Goal: Browse casually: Explore the website without a specific task or goal

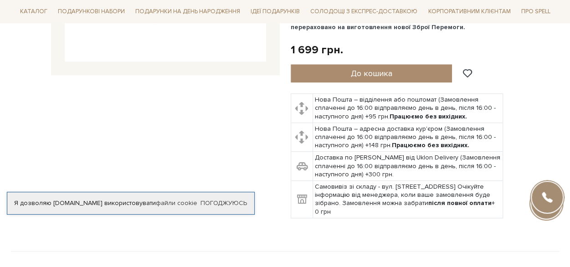
scroll to position [91, 0]
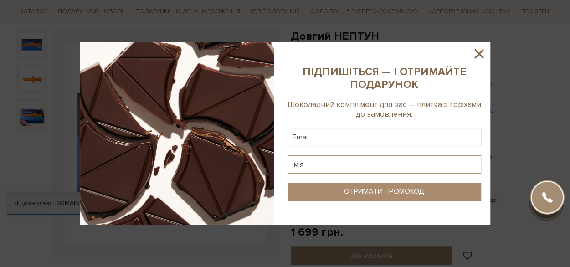
click at [475, 54] on icon at bounding box center [478, 53] width 15 height 15
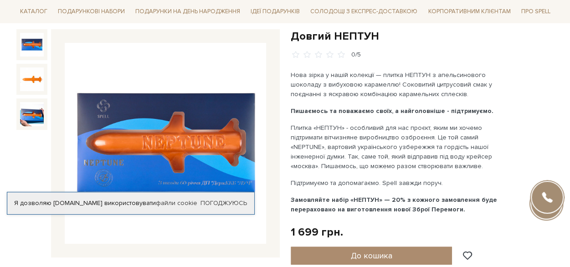
scroll to position [182, 0]
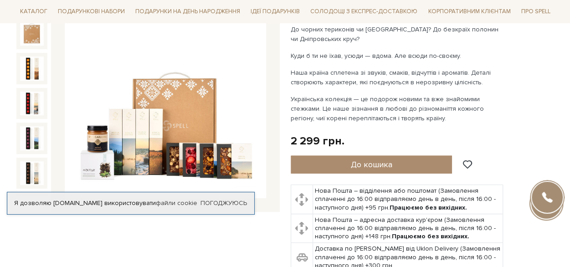
scroll to position [182, 0]
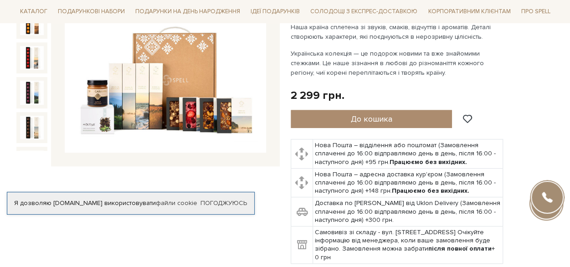
click at [144, 105] on img at bounding box center [165, 52] width 201 height 201
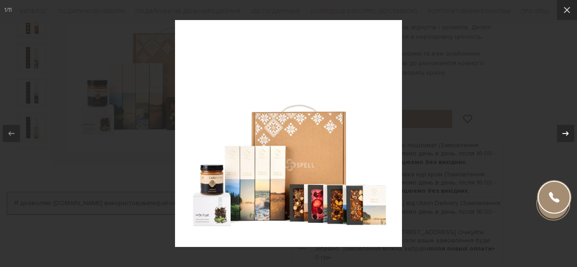
click at [567, 134] on icon at bounding box center [565, 133] width 6 height 5
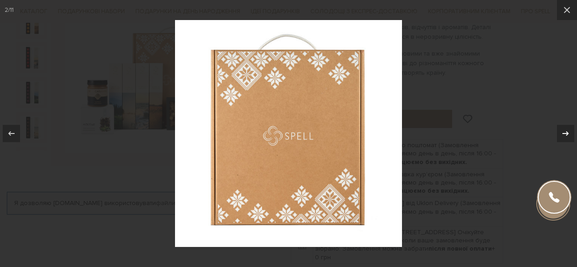
click at [567, 134] on icon at bounding box center [565, 133] width 6 height 5
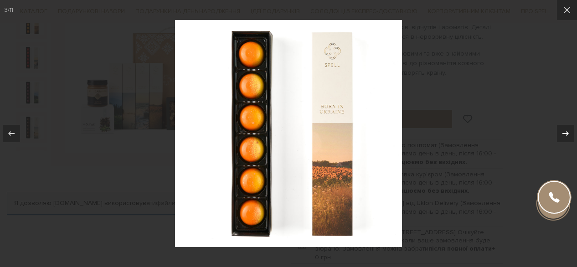
click at [567, 134] on icon at bounding box center [565, 133] width 6 height 5
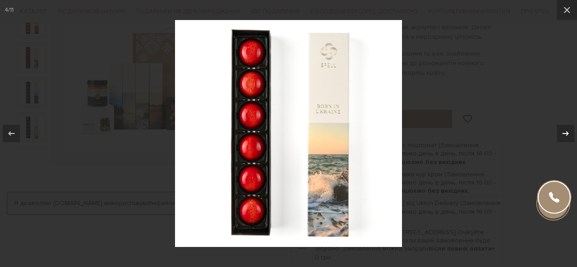
click at [567, 134] on icon at bounding box center [565, 133] width 6 height 5
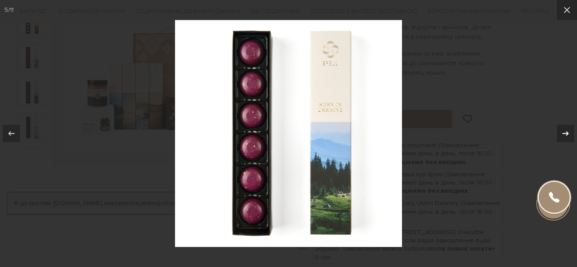
click at [567, 134] on icon at bounding box center [565, 133] width 6 height 5
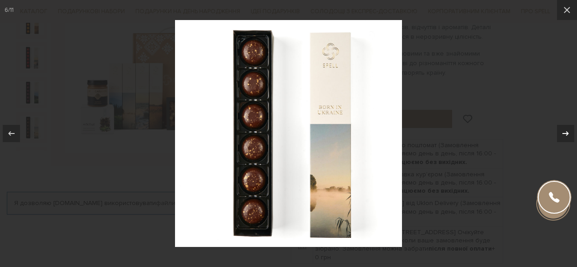
click at [567, 134] on icon at bounding box center [565, 133] width 6 height 5
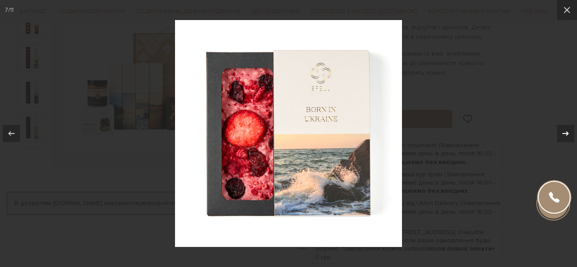
click at [567, 134] on icon at bounding box center [565, 133] width 6 height 5
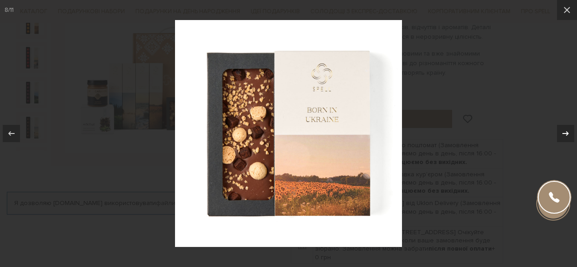
click at [567, 134] on icon at bounding box center [565, 133] width 6 height 5
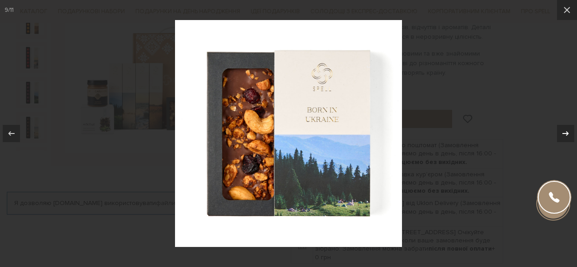
click at [567, 134] on icon at bounding box center [565, 133] width 6 height 5
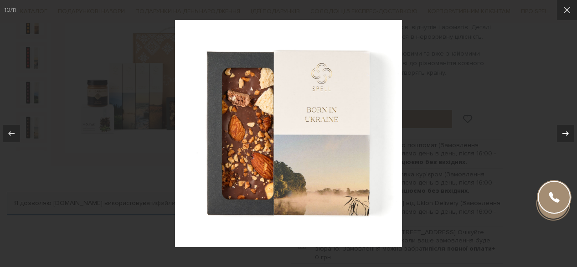
click at [567, 134] on icon at bounding box center [565, 133] width 6 height 5
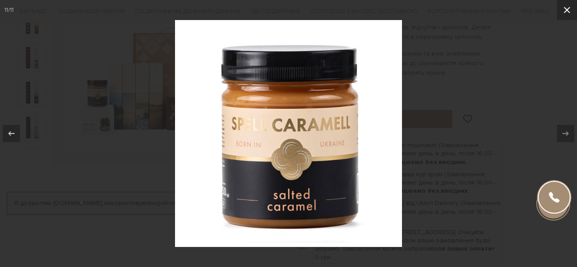
click at [568, 10] on icon at bounding box center [566, 10] width 11 height 11
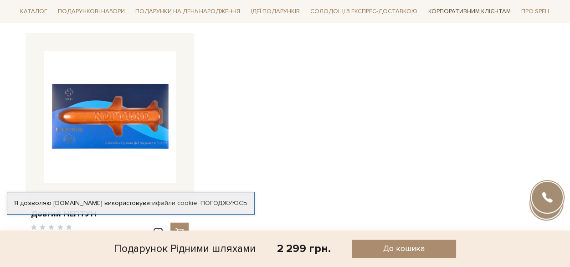
scroll to position [683, 0]
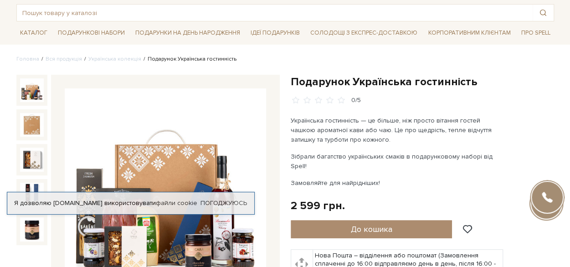
scroll to position [137, 0]
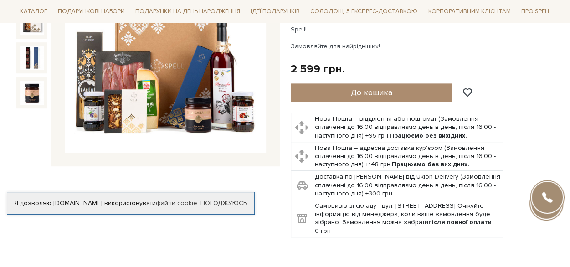
scroll to position [91, 0]
